Goal: Task Accomplishment & Management: Complete application form

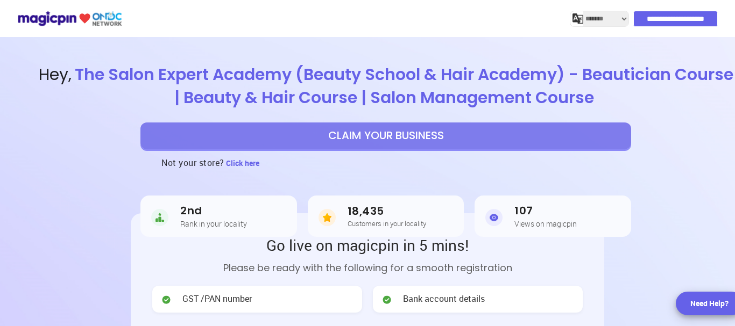
select select "*******"
click at [442, 136] on button "CLAIM YOUR BUSINESS" at bounding box center [385, 136] width 490 height 27
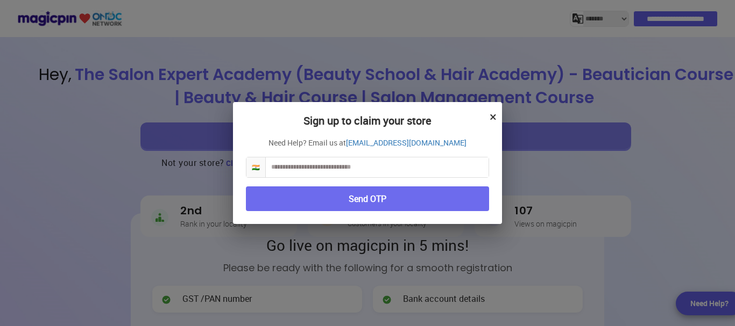
click at [395, 163] on input "text" at bounding box center [377, 168] width 223 height 20
type input "**********"
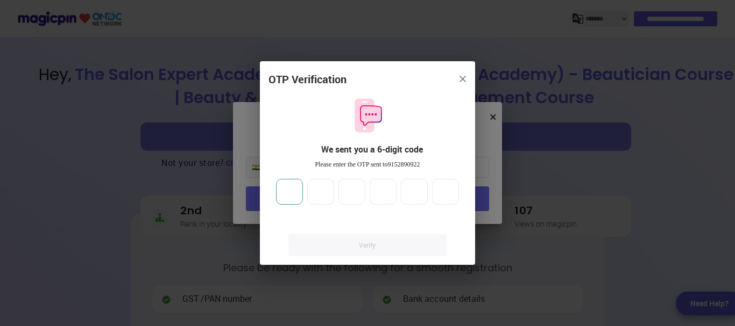
click at [298, 193] on input "number" at bounding box center [289, 192] width 27 height 26
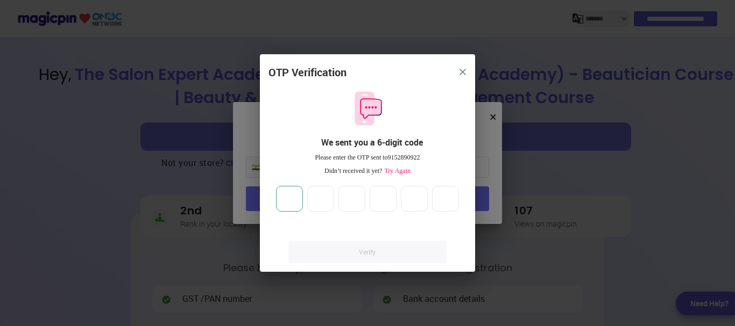
type input "*"
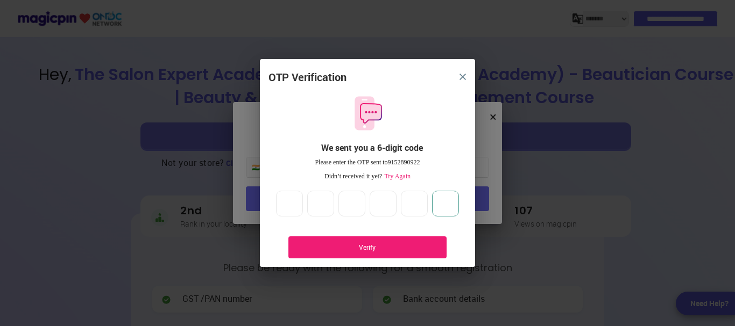
type input "*"
click at [341, 242] on div "Verify" at bounding box center [367, 248] width 158 height 22
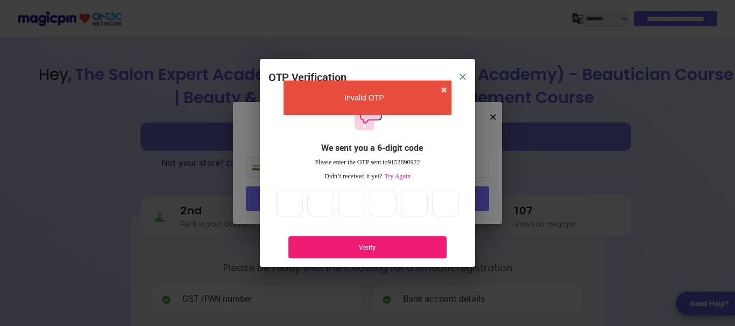
click at [395, 179] on span "Try Again" at bounding box center [396, 177] width 28 height 8
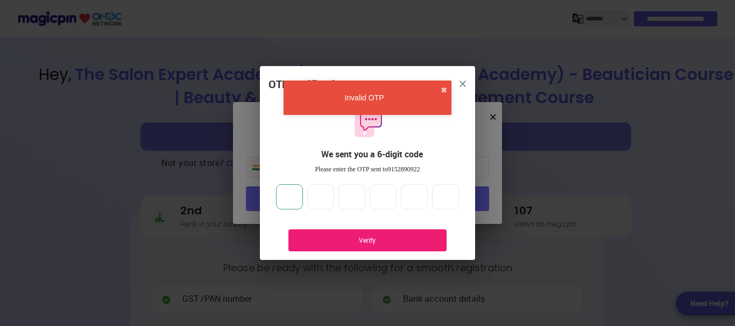
click at [286, 201] on input "*" at bounding box center [289, 197] width 27 height 26
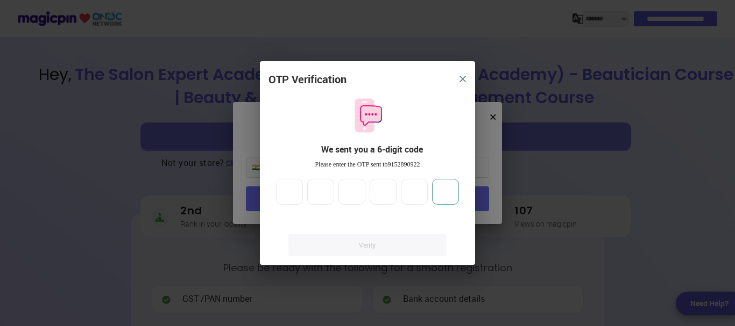
click at [450, 194] on input "*" at bounding box center [445, 192] width 27 height 26
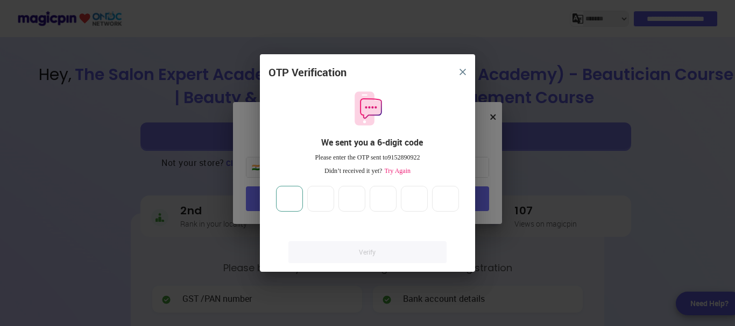
type input "*"
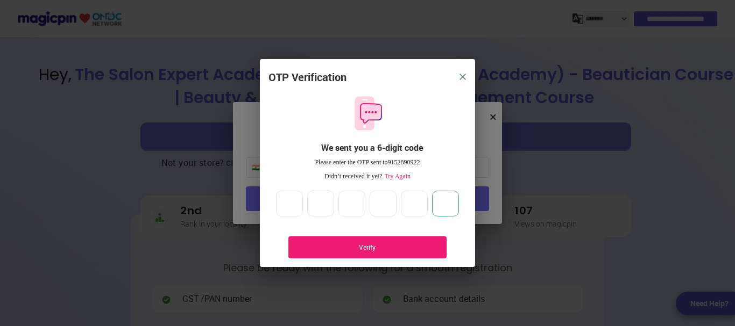
type input "*"
click at [365, 252] on div "Verify" at bounding box center [367, 247] width 126 height 9
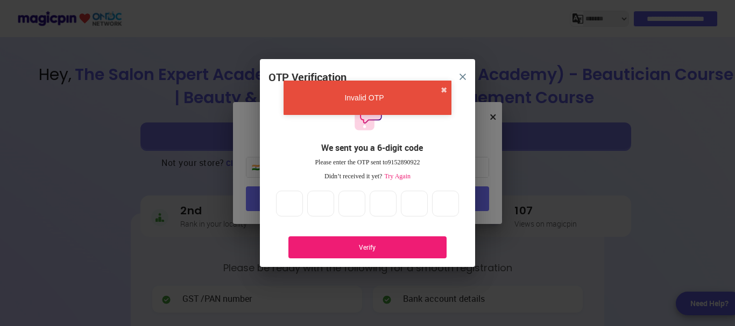
click at [460, 73] on button "close" at bounding box center [462, 76] width 19 height 19
